Goal: Information Seeking & Learning: Learn about a topic

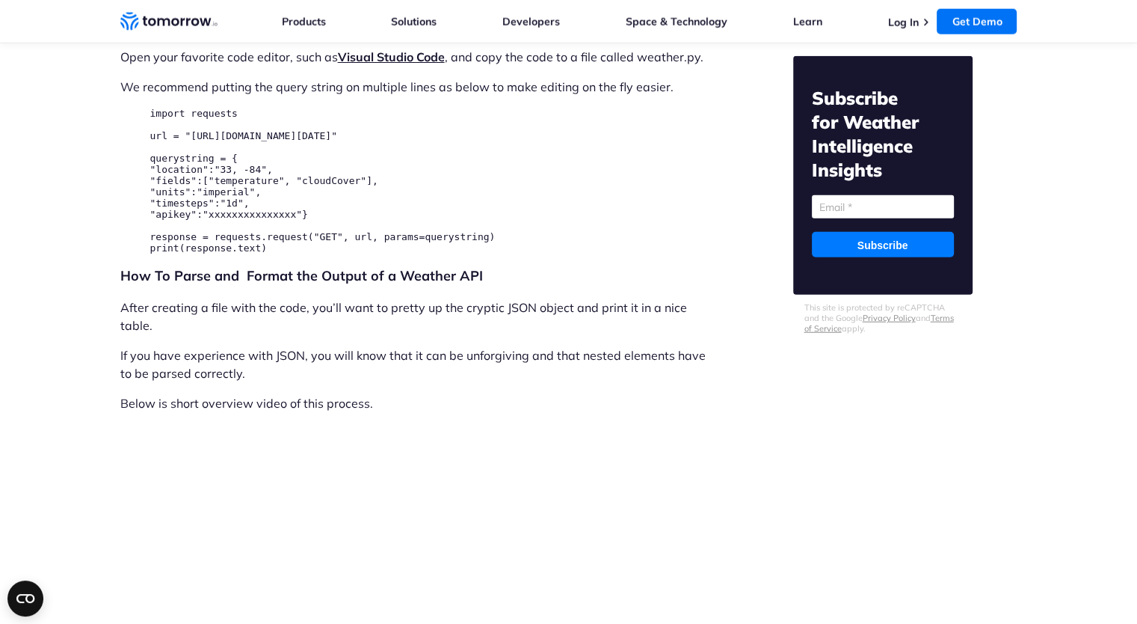
scroll to position [3888, 0]
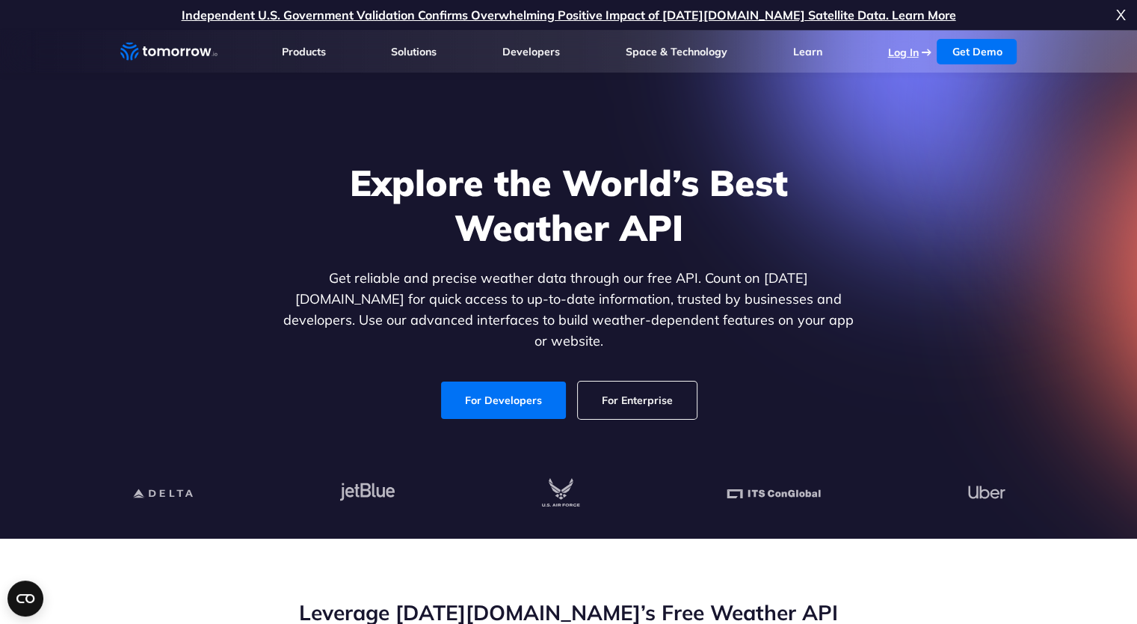
click at [891, 52] on link "Log In" at bounding box center [902, 52] width 31 height 13
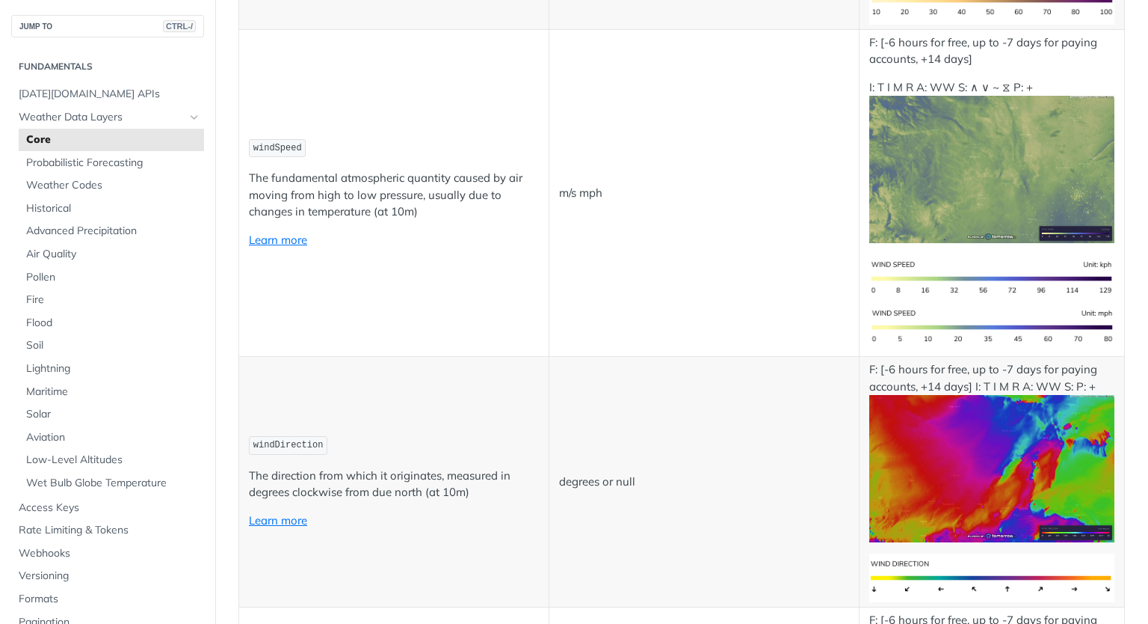
scroll to position [1346, 0]
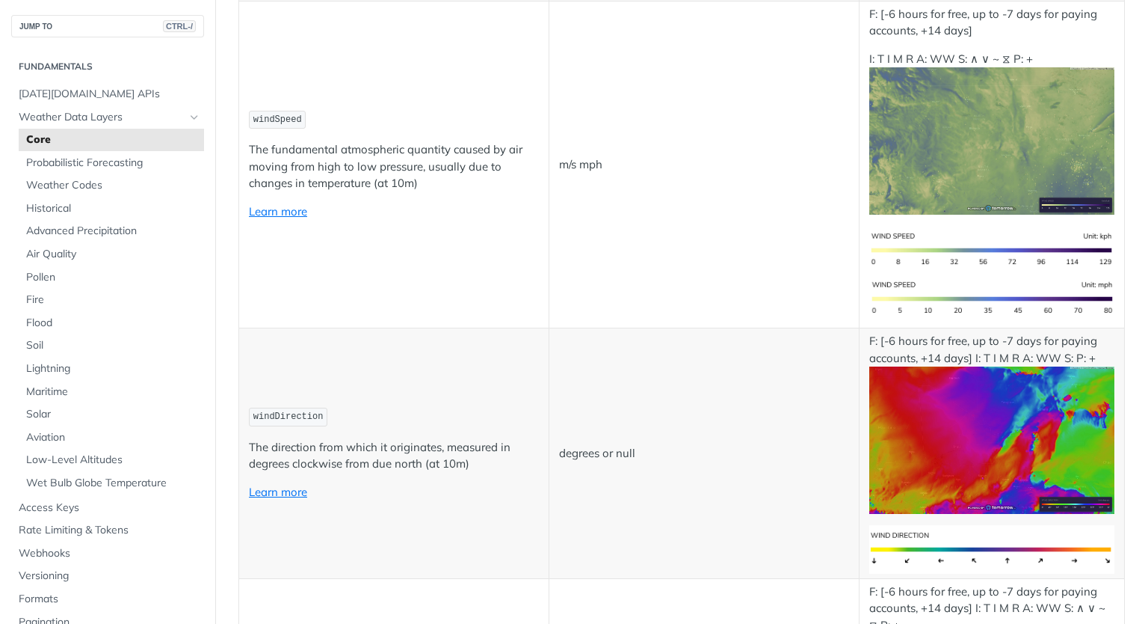
click at [947, 150] on img "Expand image" at bounding box center [993, 140] width 246 height 147
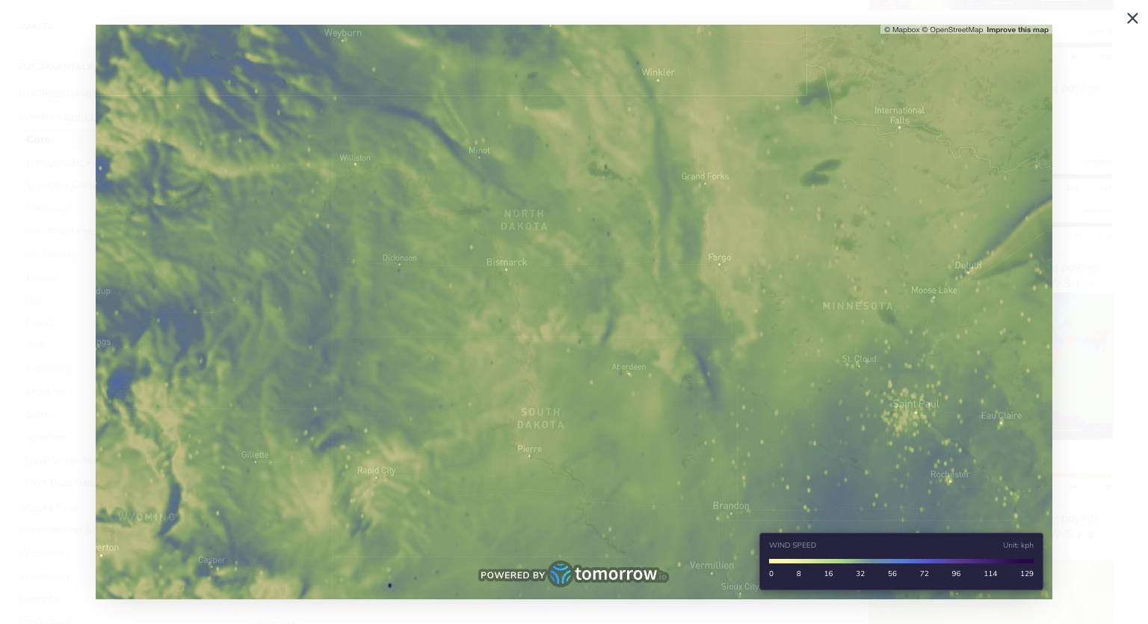
click at [1130, 18] on span "Collapse image" at bounding box center [574, 312] width 1148 height 624
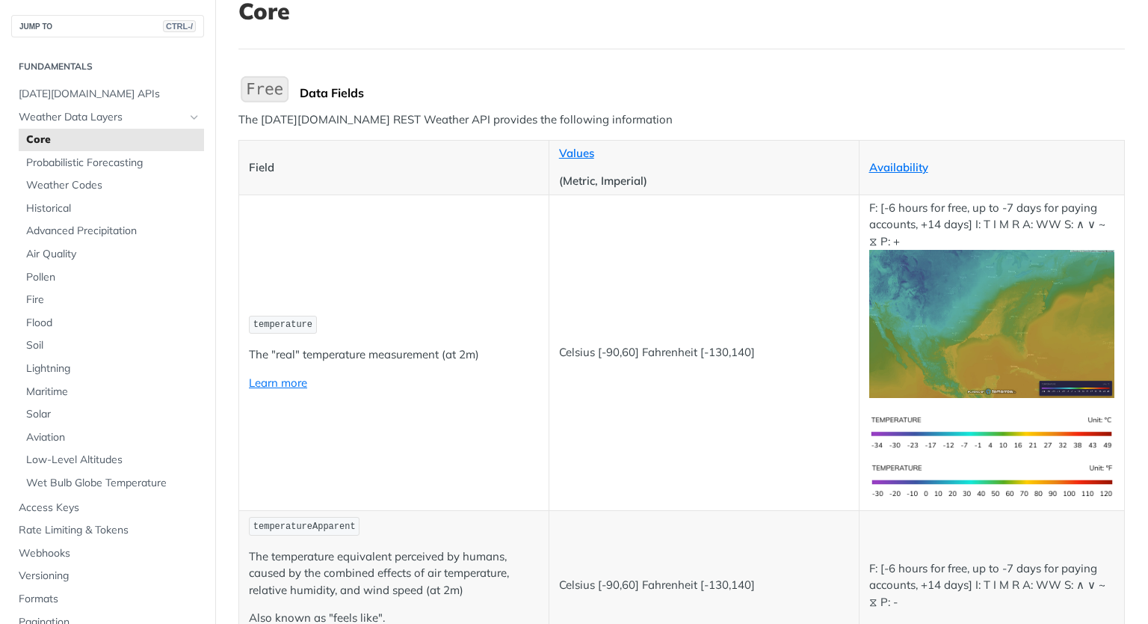
scroll to position [0, 0]
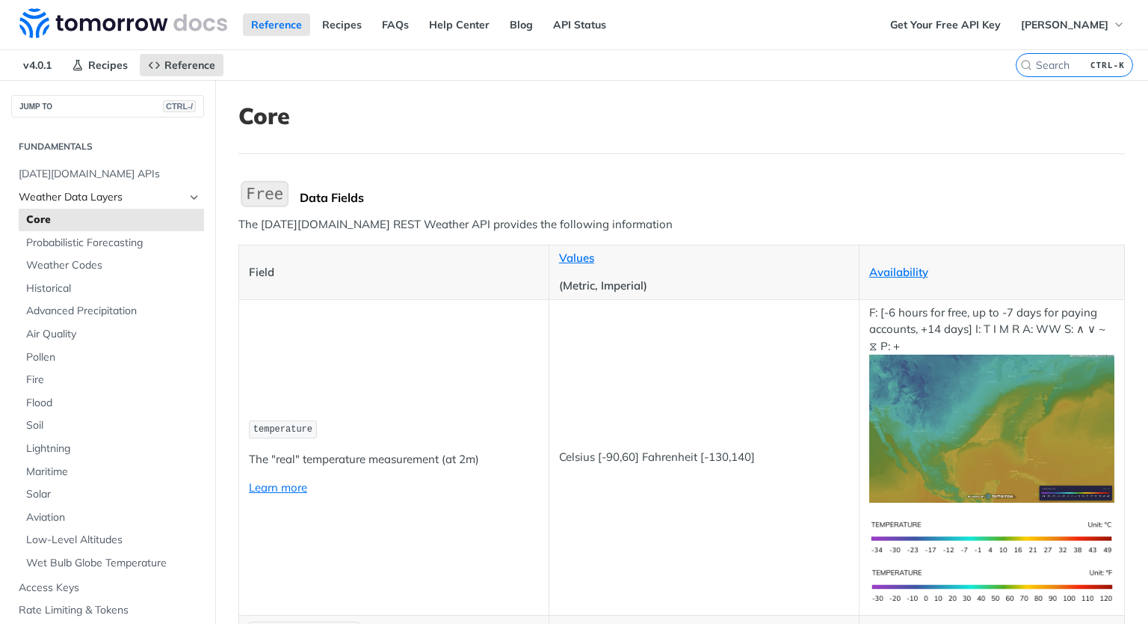
click at [87, 199] on span "Weather Data Layers" at bounding box center [102, 197] width 166 height 15
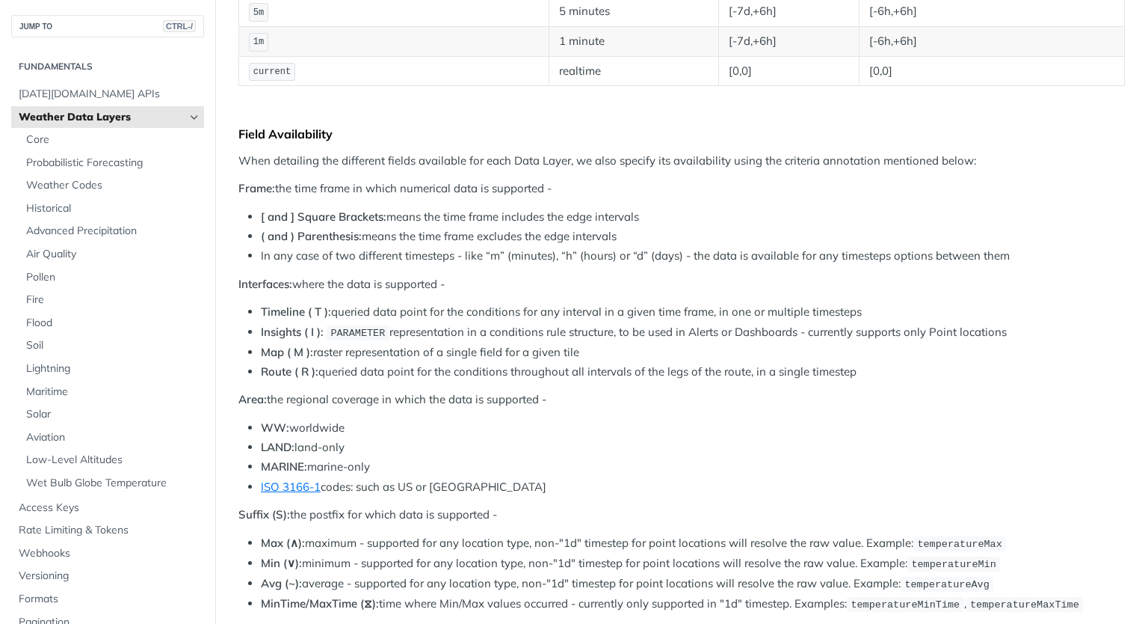
scroll to position [150, 0]
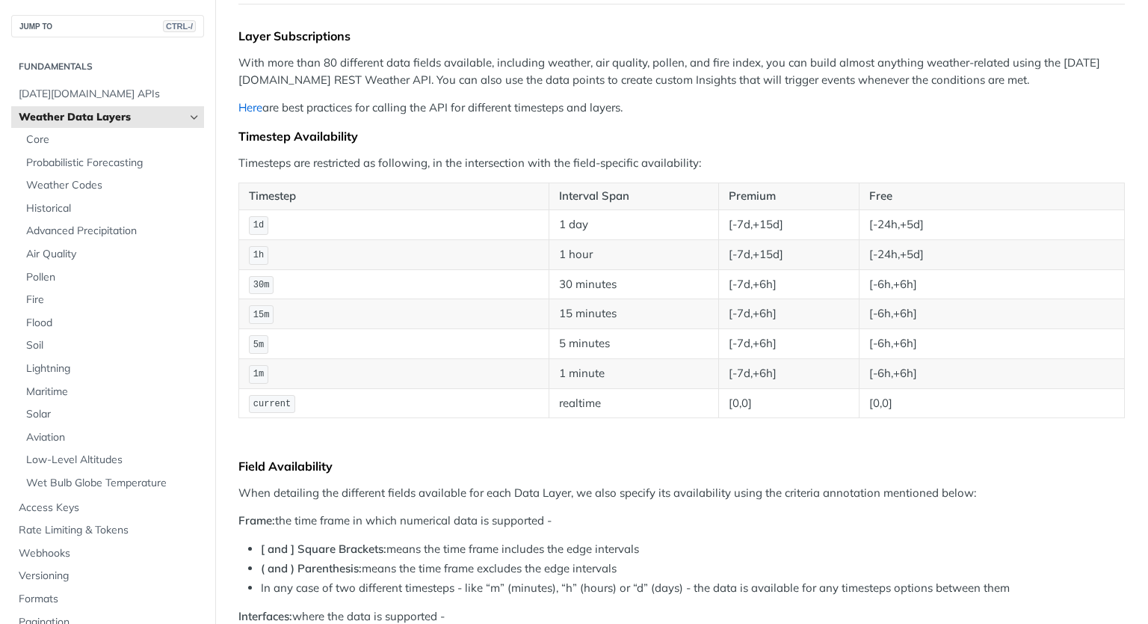
click at [247, 106] on link "Here" at bounding box center [250, 107] width 24 height 14
